Goal: Browse casually

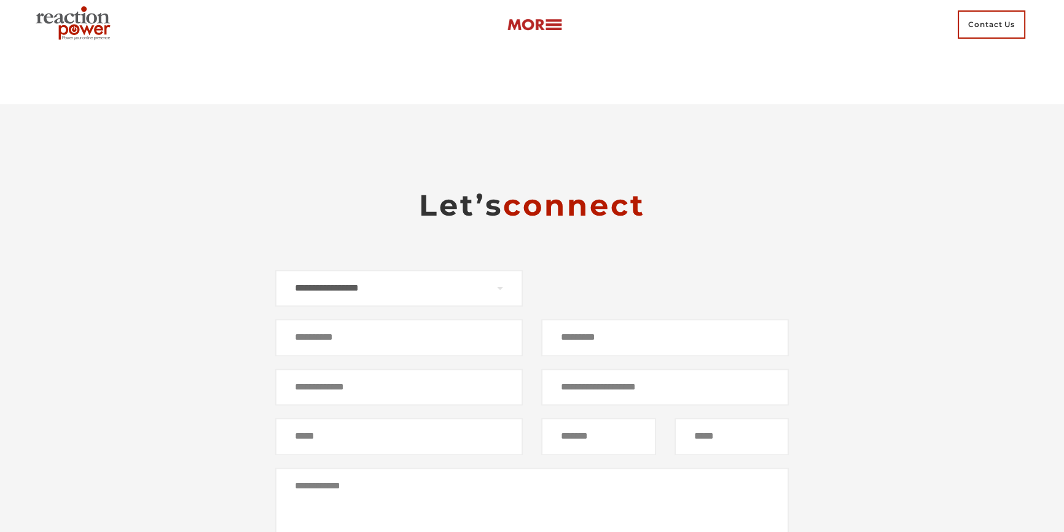
scroll to position [7763, 0]
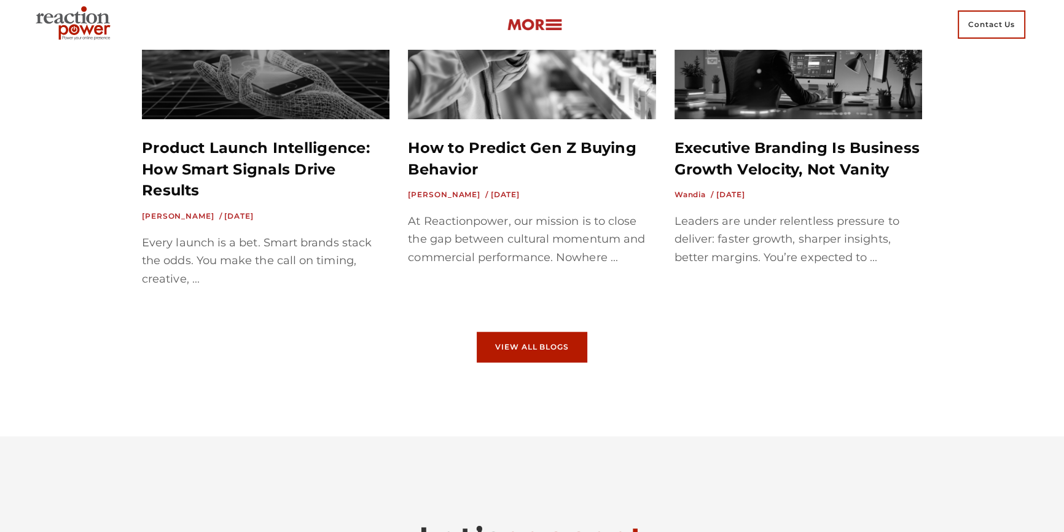
scroll to position [7371, 0]
